Goal: Check status: Check status

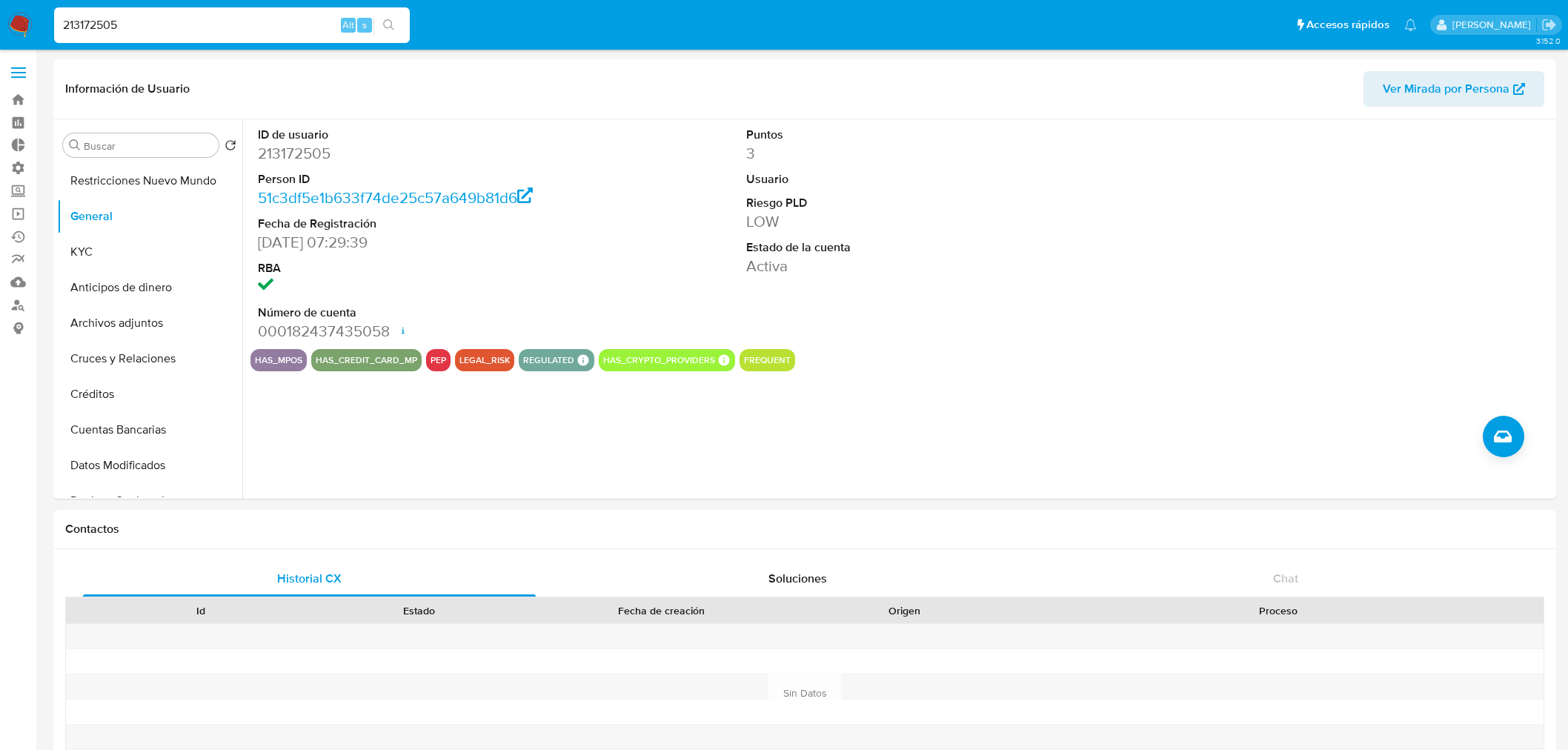
select select "10"
click at [18, 258] on link "Reportes" at bounding box center [88, 260] width 176 height 23
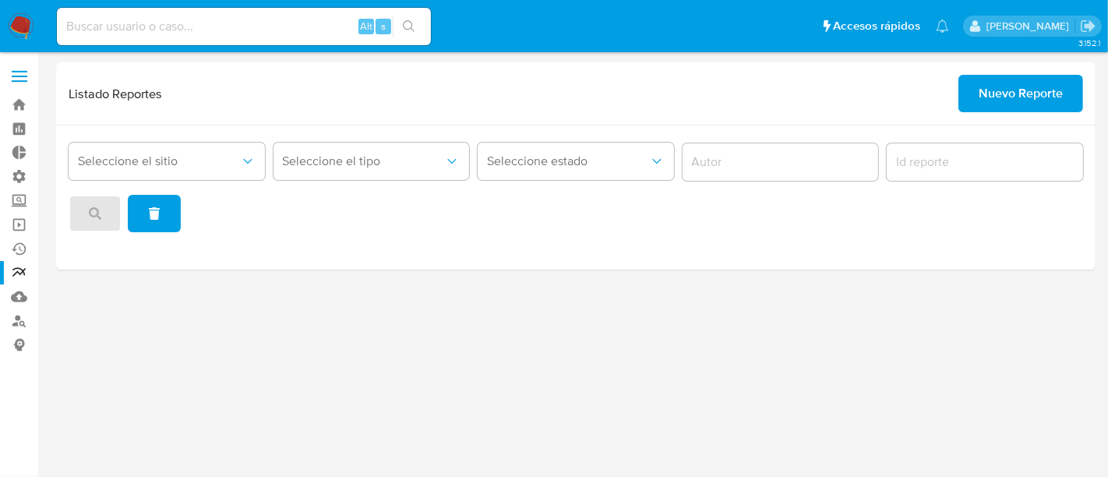
click at [135, 28] on input at bounding box center [244, 26] width 374 height 20
paste input "294571874"
type input "294571874"
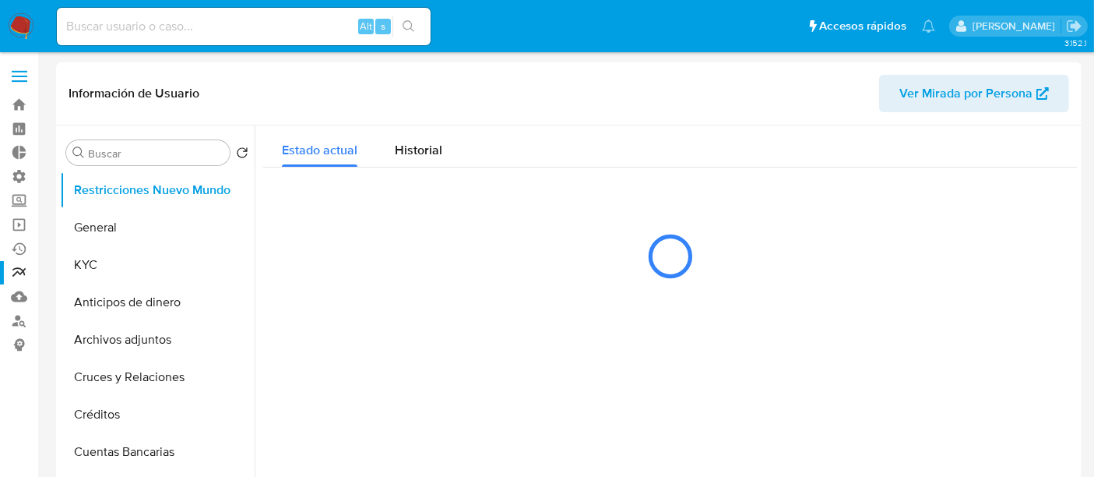
select select "10"
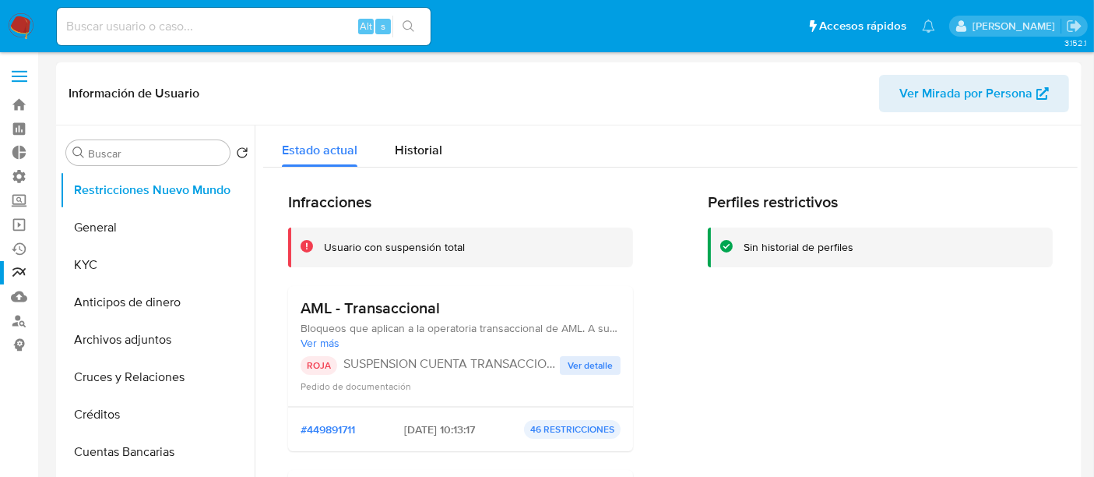
click at [589, 368] on span "Ver detalle" at bounding box center [590, 366] width 45 height 16
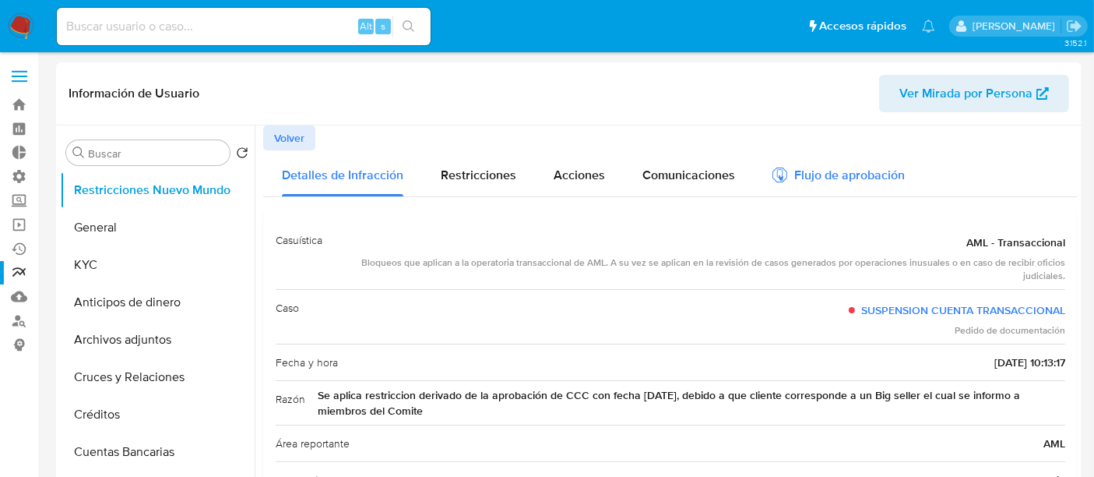
click at [795, 172] on div "Flujo de aprobación" at bounding box center [839, 177] width 132 height 17
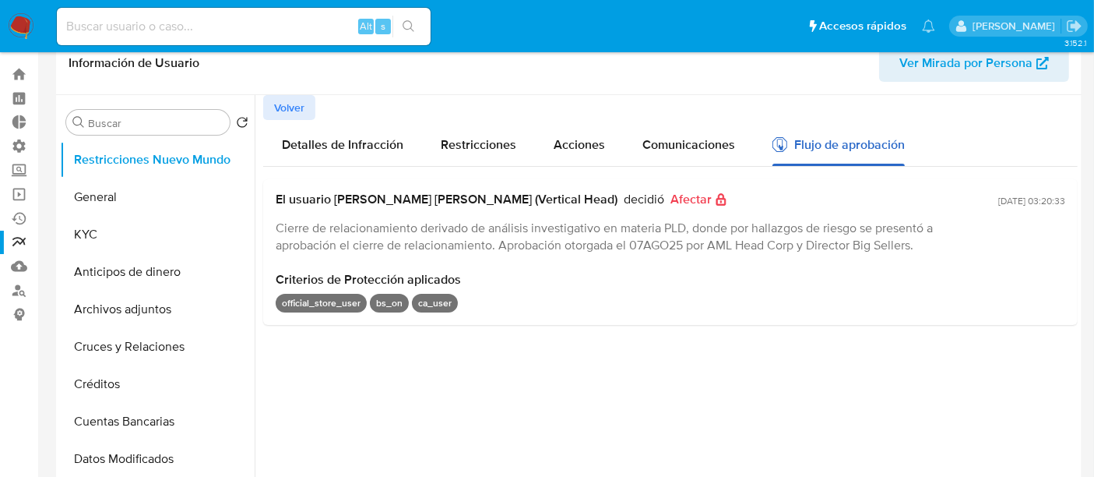
scroll to position [31, 0]
click at [19, 247] on link "Reportes" at bounding box center [92, 242] width 185 height 24
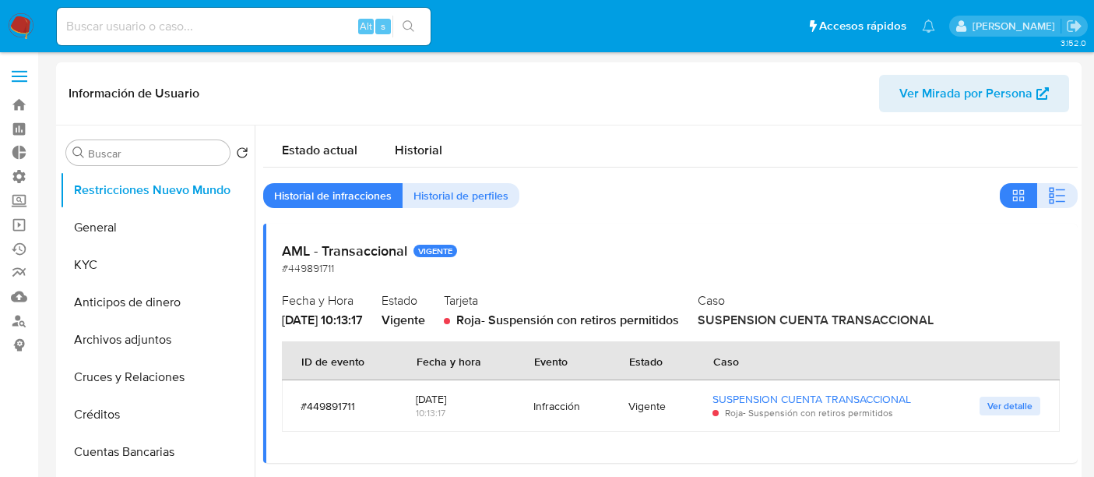
select select "10"
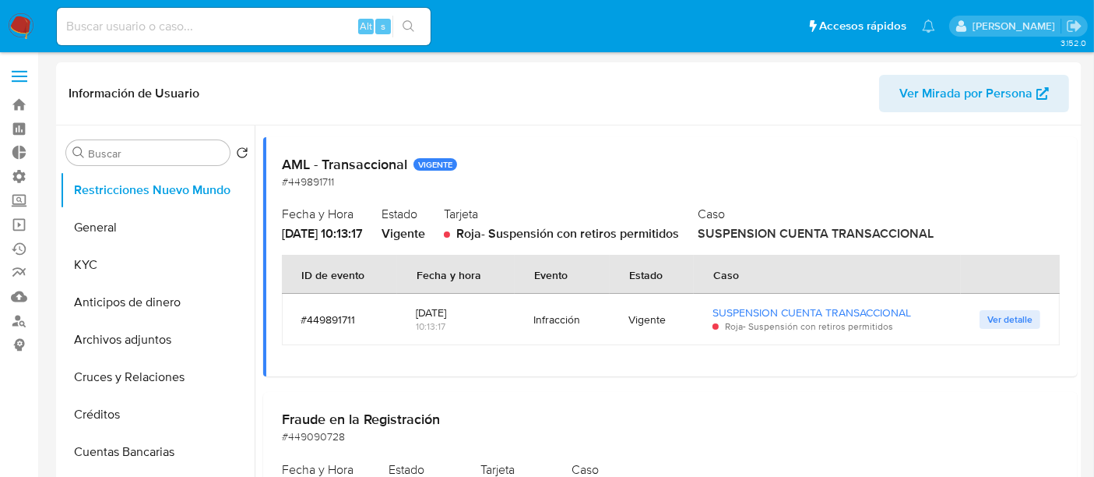
click at [129, 24] on input at bounding box center [244, 26] width 374 height 20
paste input "40202651"
type input "40202651"
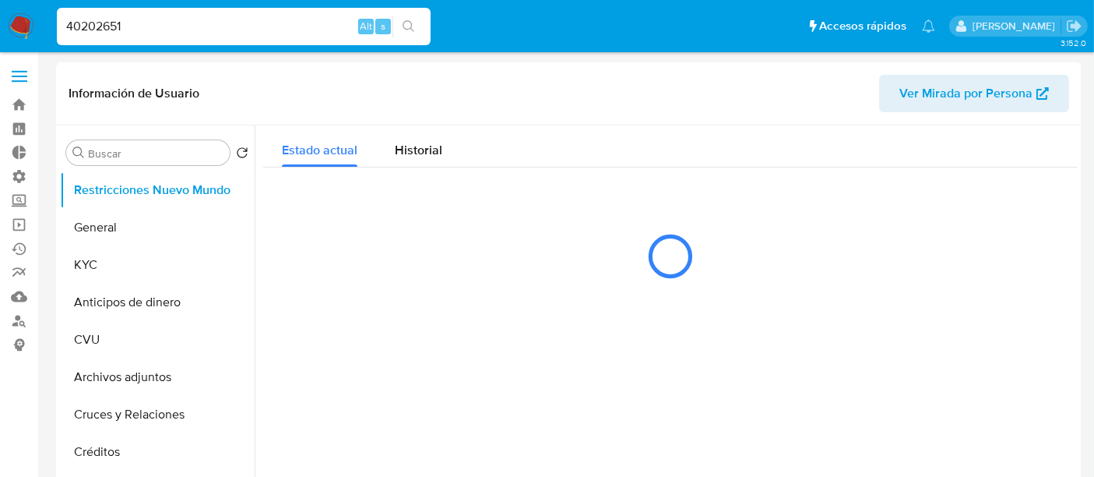
select select "10"
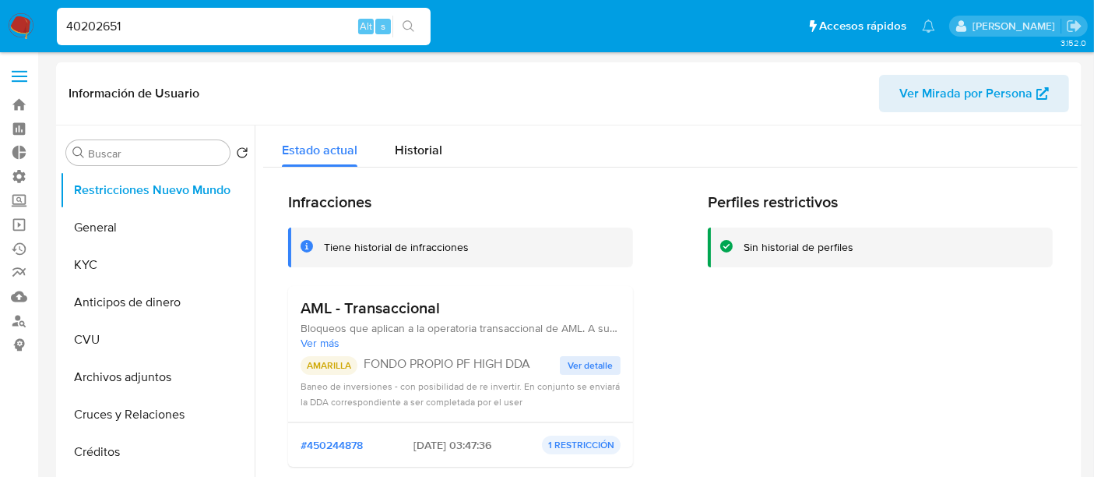
click at [150, 16] on input "40202651" at bounding box center [244, 26] width 374 height 20
click at [96, 247] on button "KYC" at bounding box center [151, 264] width 182 height 37
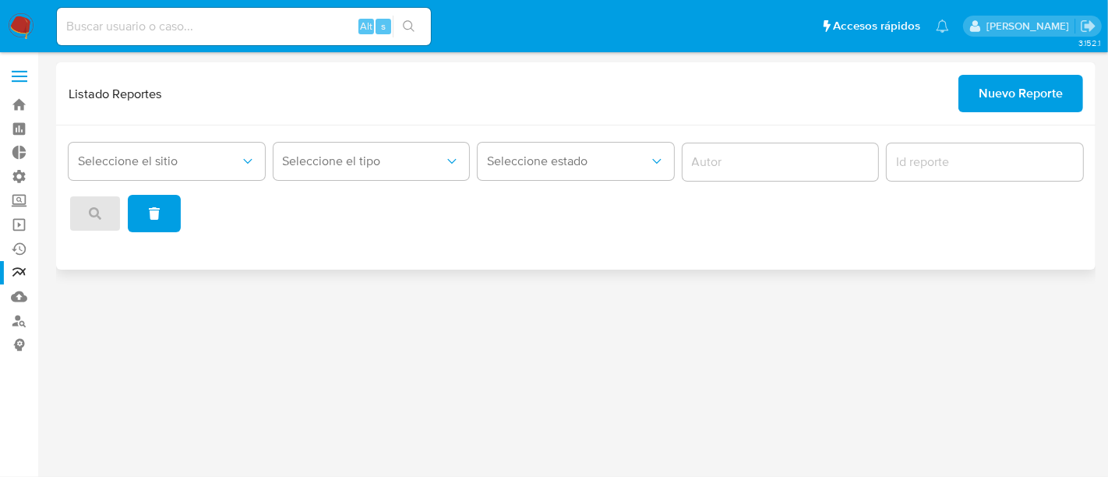
click at [1001, 83] on span "Nuevo Reporte" at bounding box center [1020, 93] width 84 height 34
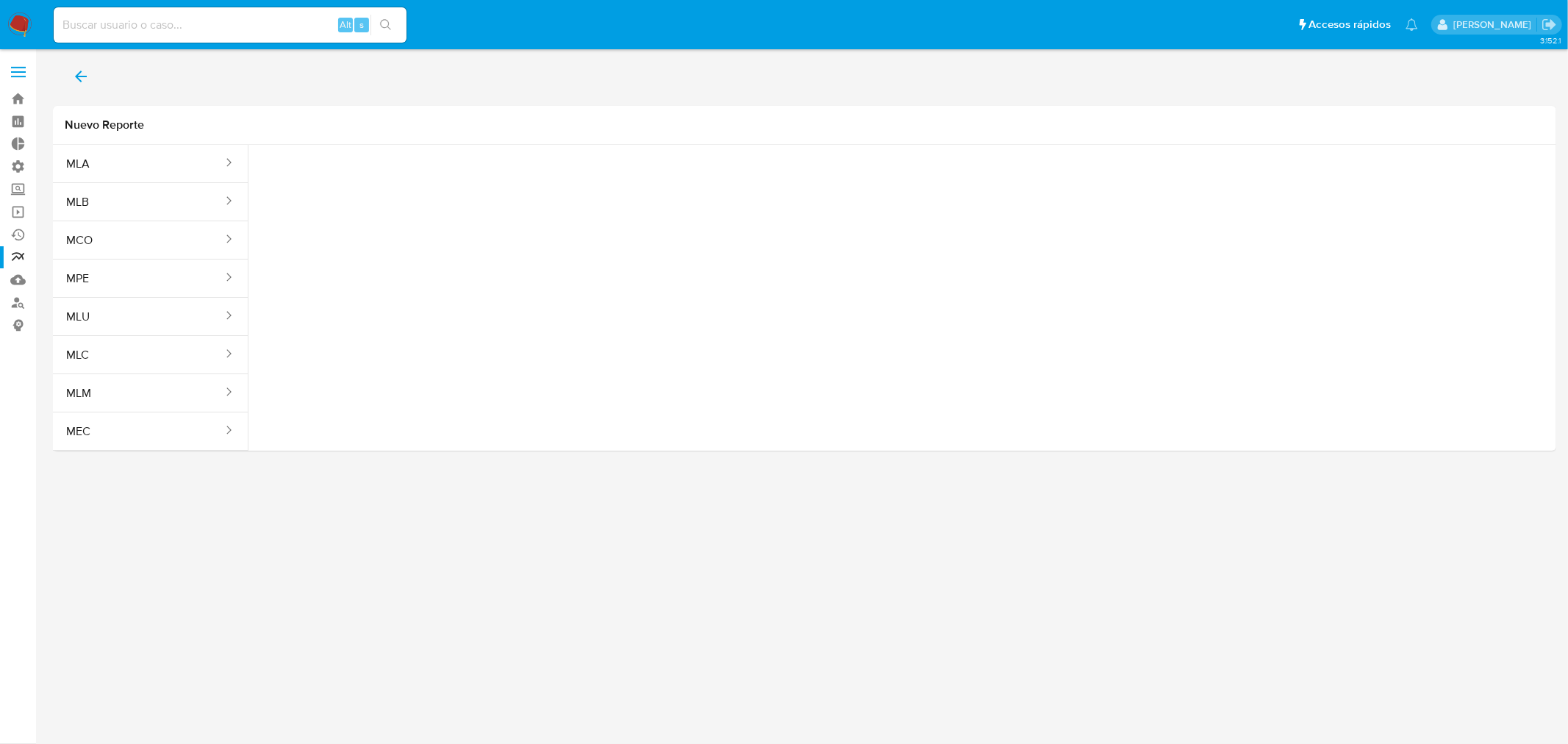
click at [68, 92] on button "back" at bounding box center [80, 76] width 56 height 35
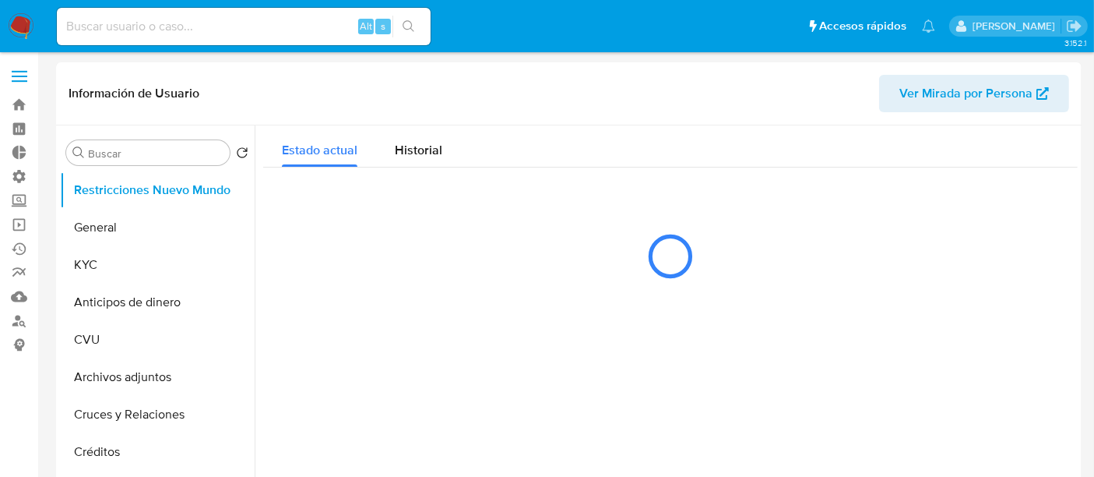
select select "10"
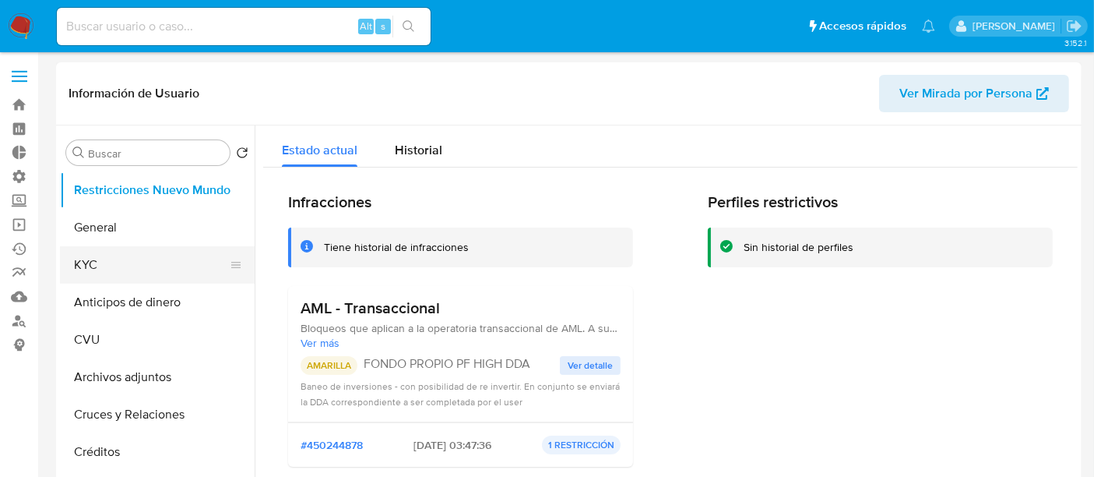
click at [97, 278] on button "KYC" at bounding box center [151, 264] width 182 height 37
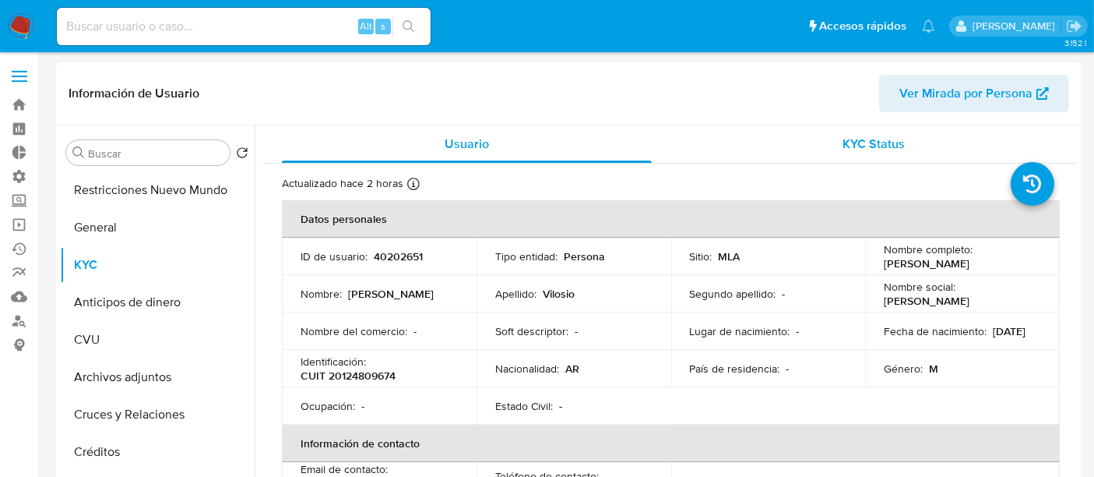
click at [875, 160] on div "KYC Status" at bounding box center [874, 143] width 370 height 37
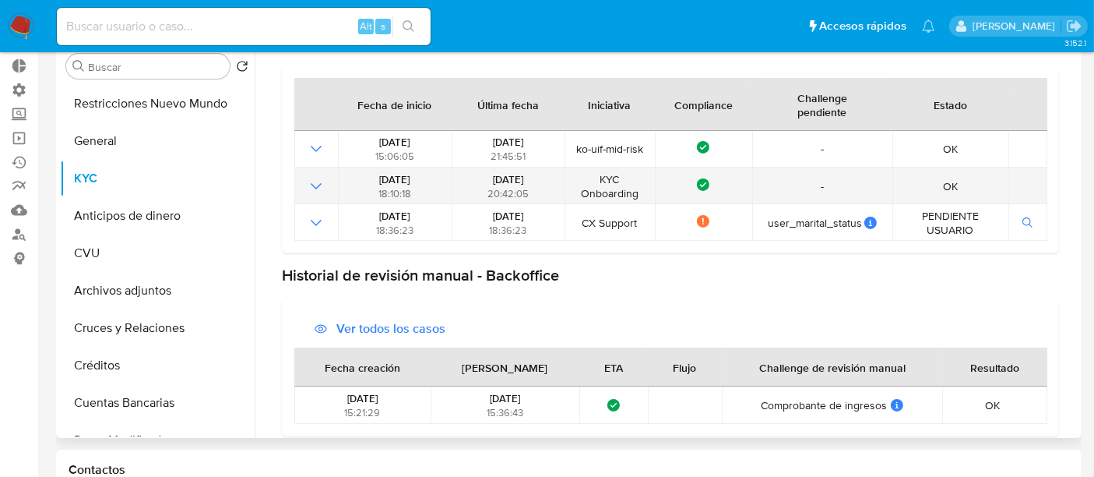
scroll to position [115, 0]
